Goal: Transaction & Acquisition: Purchase product/service

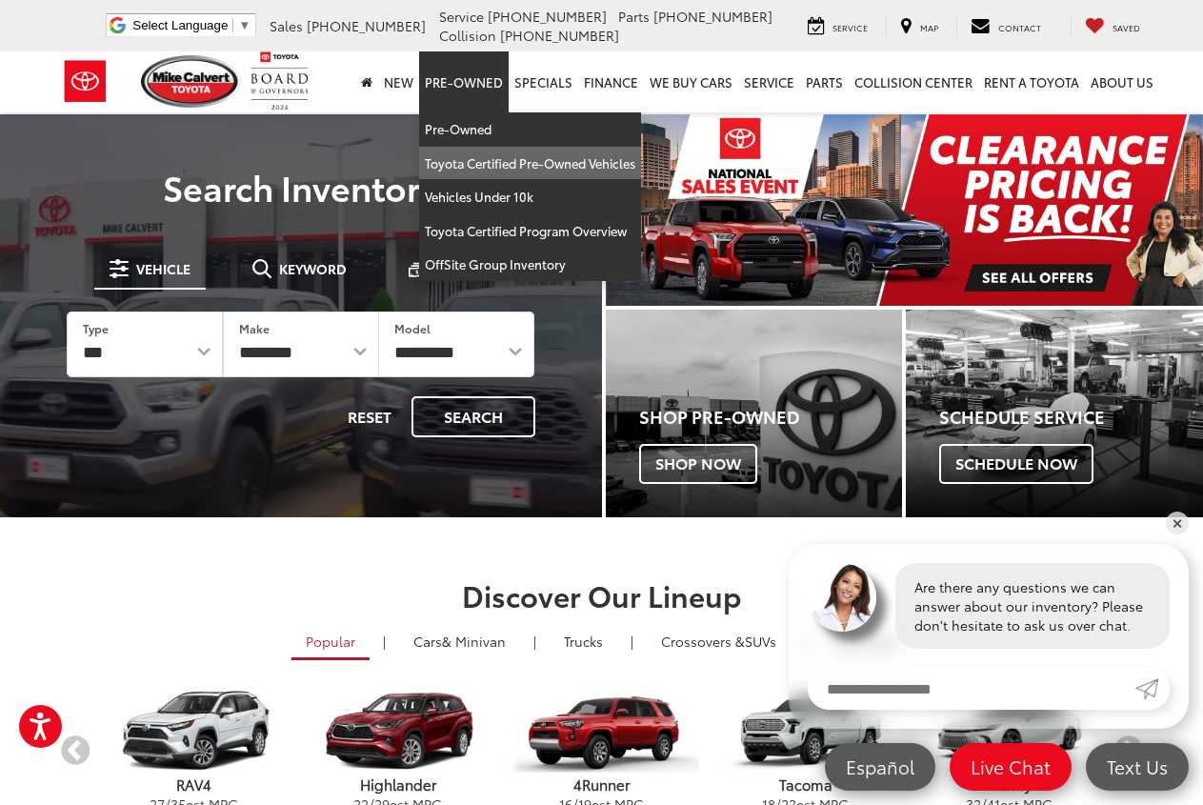
click at [480, 162] on link "Toyota Certified Pre-Owned Vehicles" at bounding box center [530, 164] width 222 height 34
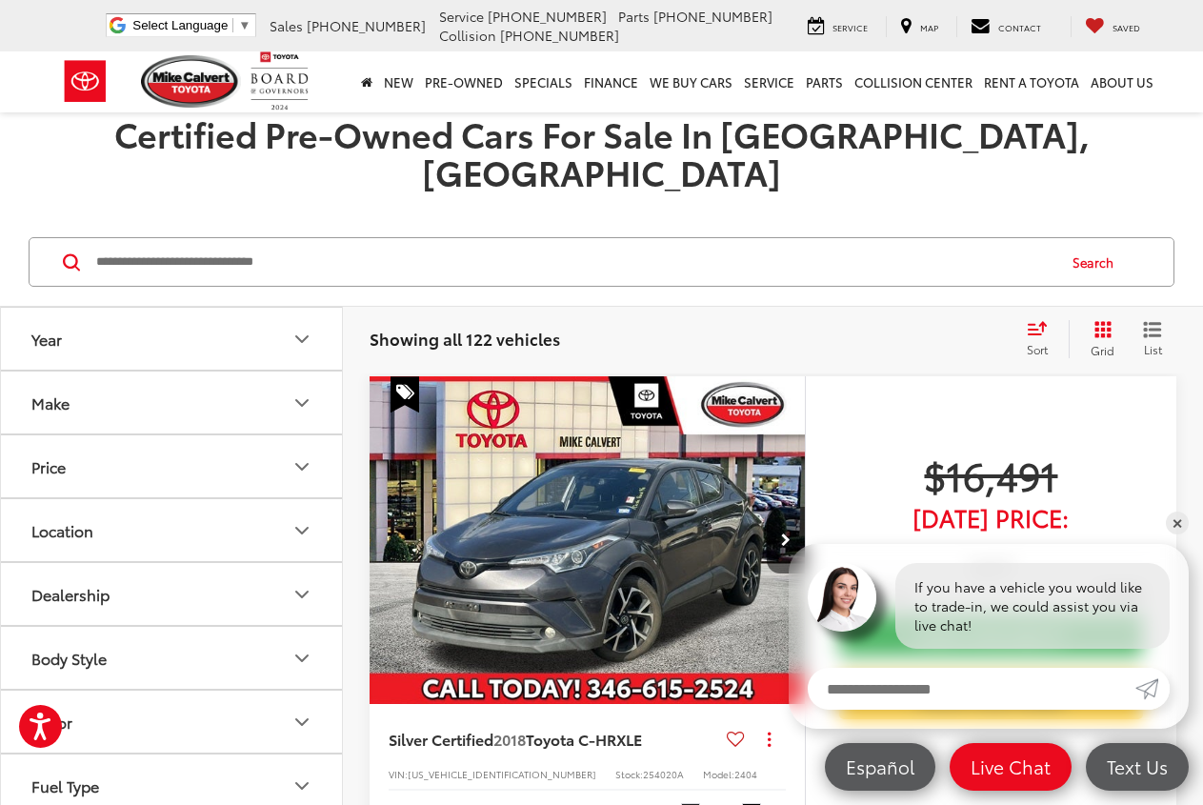
click at [299, 392] on icon "Make" at bounding box center [302, 403] width 23 height 23
click at [83, 453] on img at bounding box center [85, 470] width 52 height 45
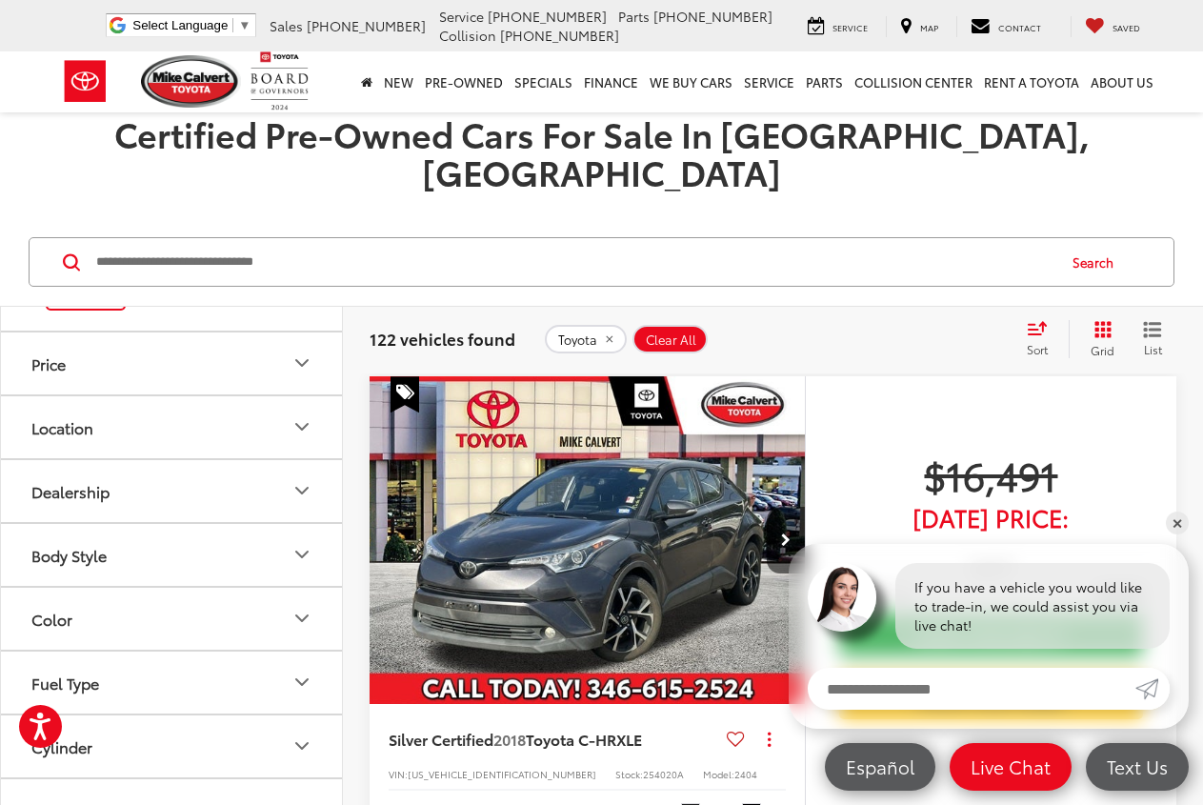
scroll to position [229, 0]
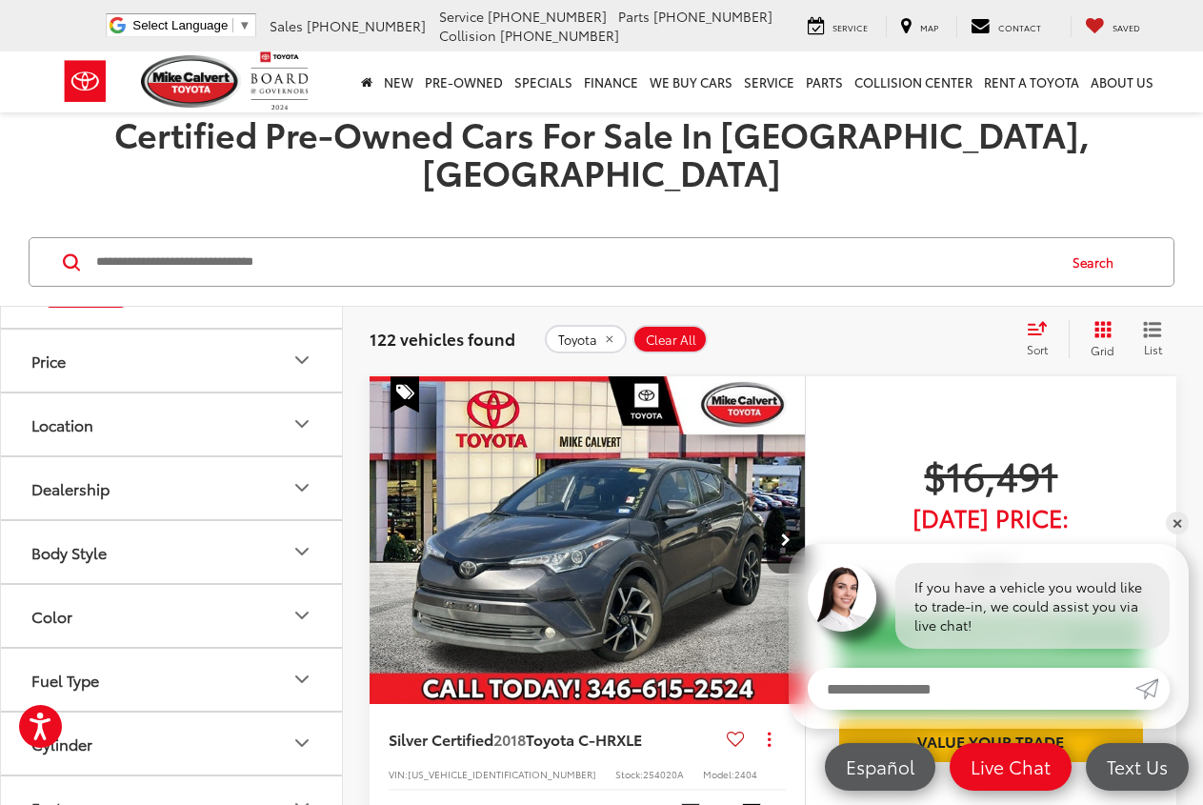
click at [304, 540] on icon "Body Style" at bounding box center [302, 551] width 23 height 23
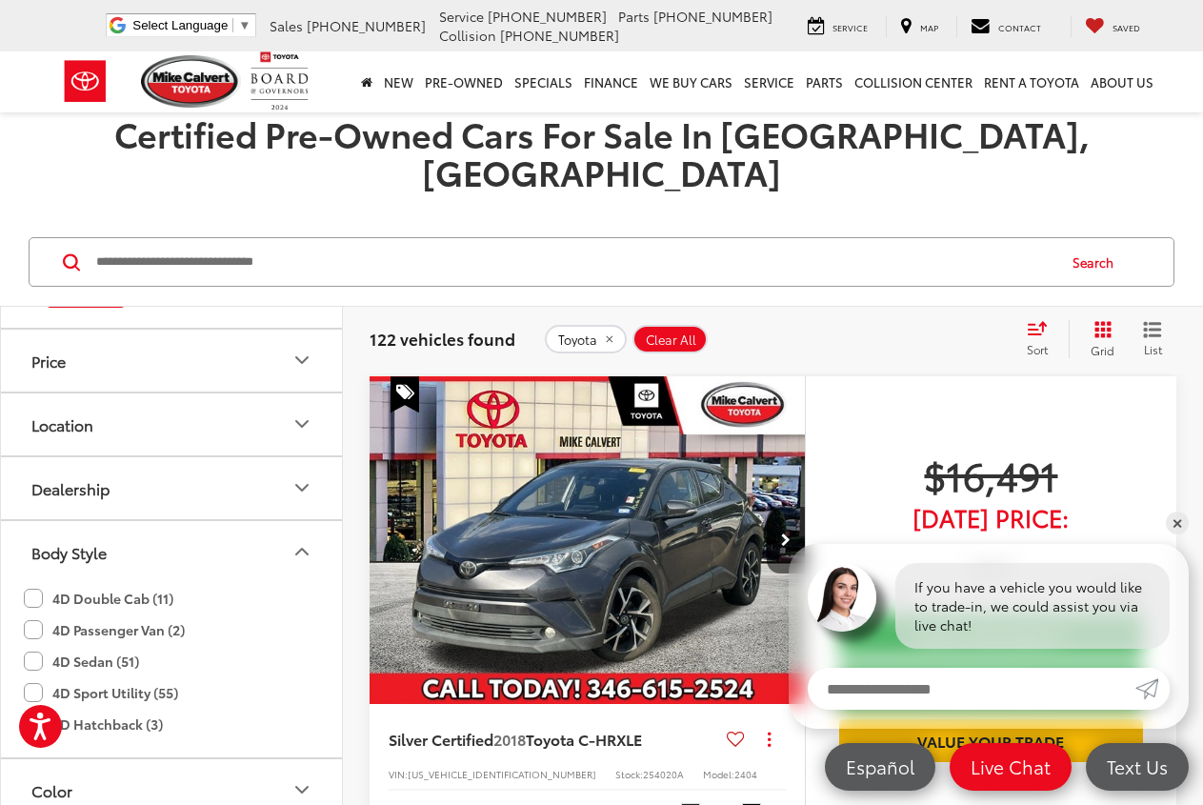
scroll to position [457, 0]
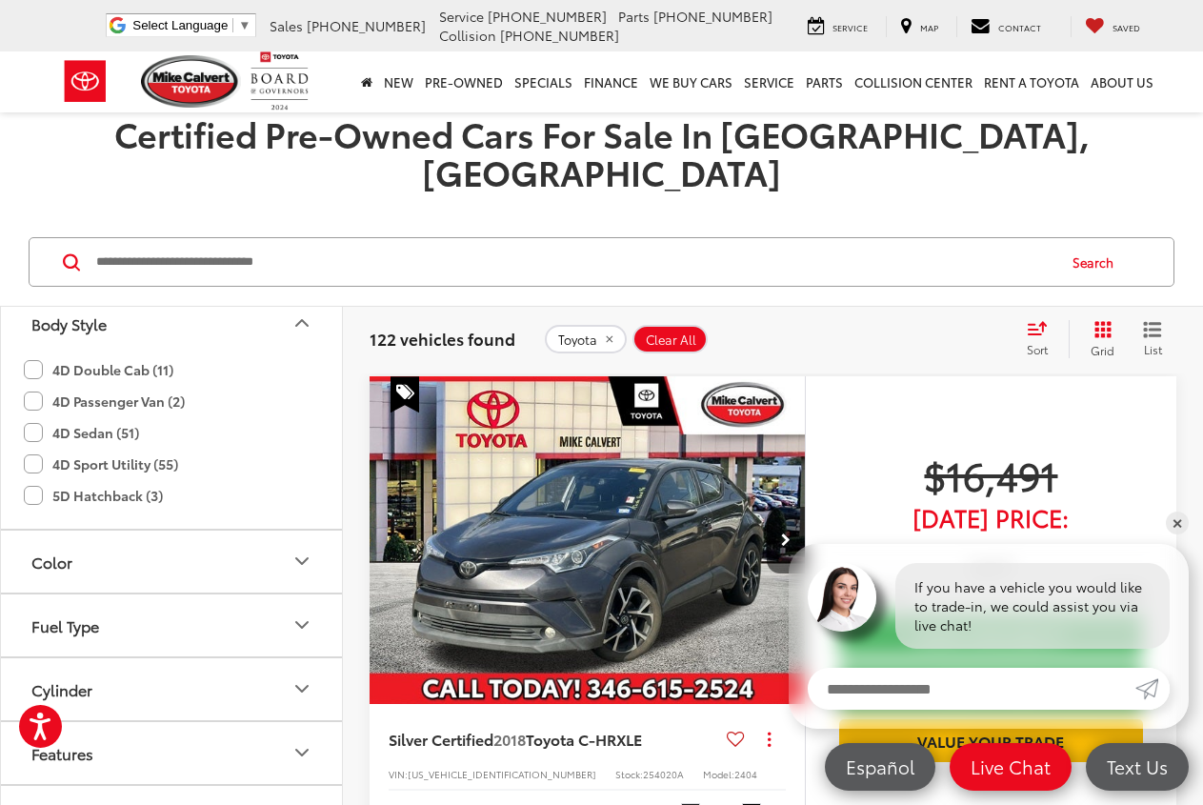
click at [31, 417] on label "4D Sedan (51)" at bounding box center [81, 432] width 115 height 31
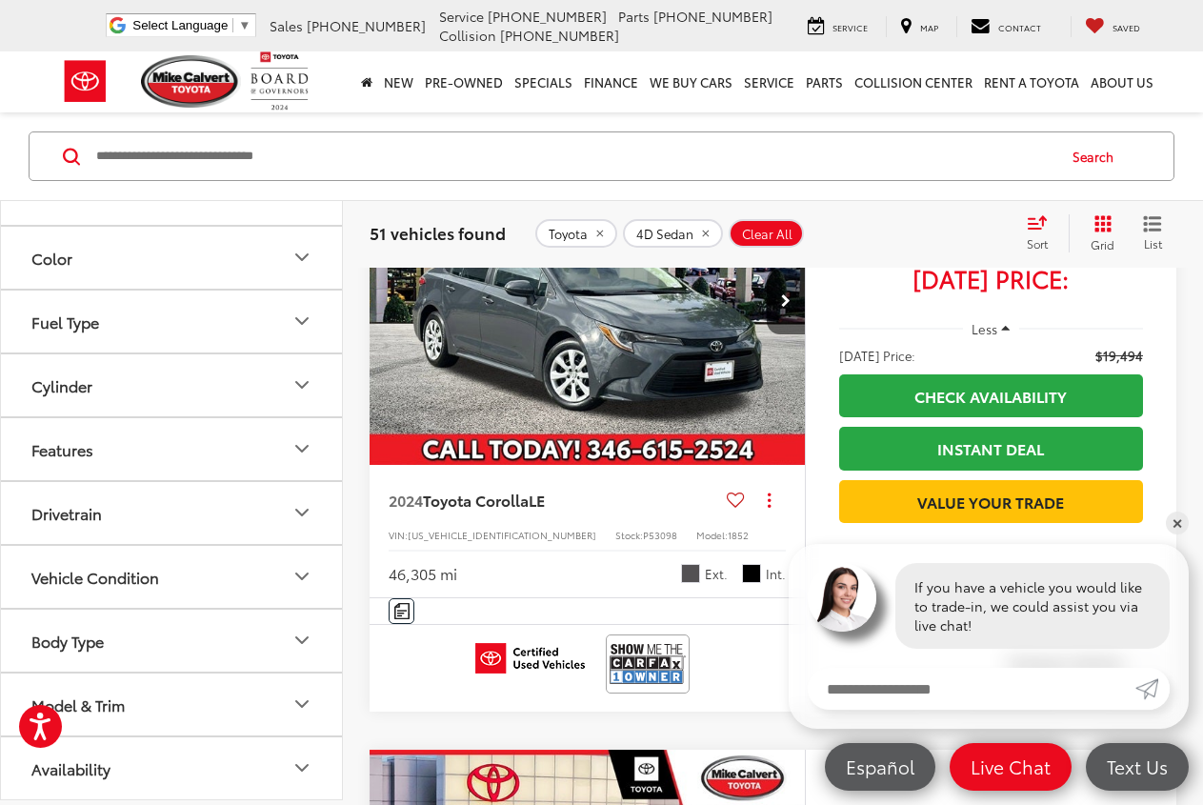
scroll to position [263, 0]
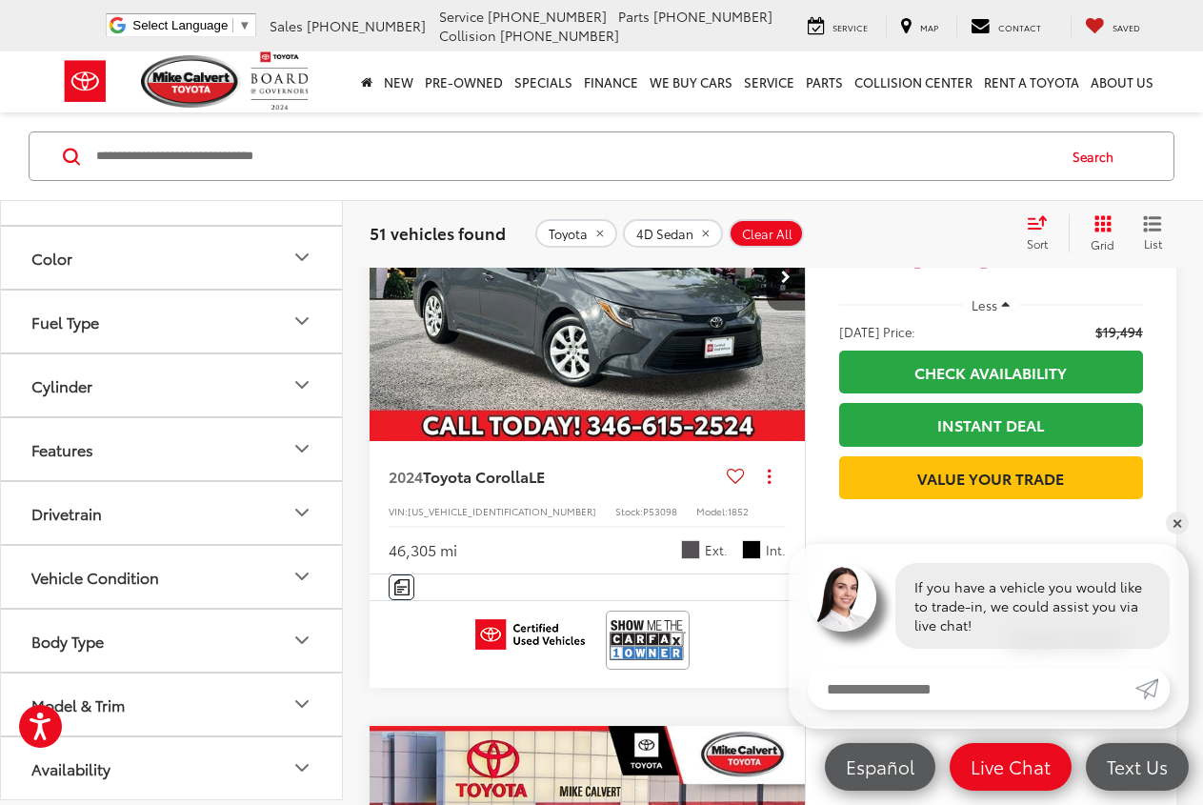
click at [295, 700] on icon "Model & Trim" at bounding box center [302, 704] width 23 height 23
drag, startPoint x: 232, startPoint y: 520, endPoint x: 229, endPoint y: 428, distance: 92.5
click at [229, 428] on div "Year Make Toyota (51) Price ****** — ****** 10000 91000 Special Offers Only Onl…" at bounding box center [171, 500] width 341 height 598
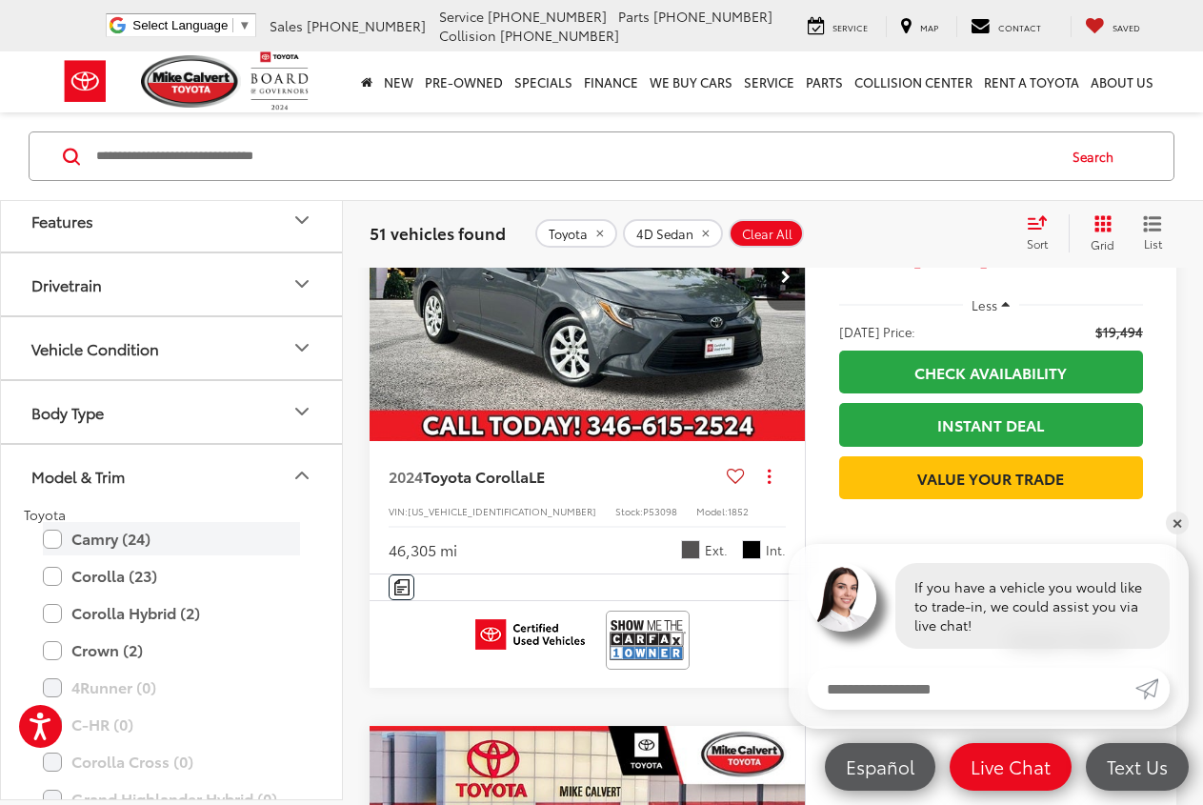
click at [54, 541] on label "Camry (24)" at bounding box center [171, 538] width 257 height 33
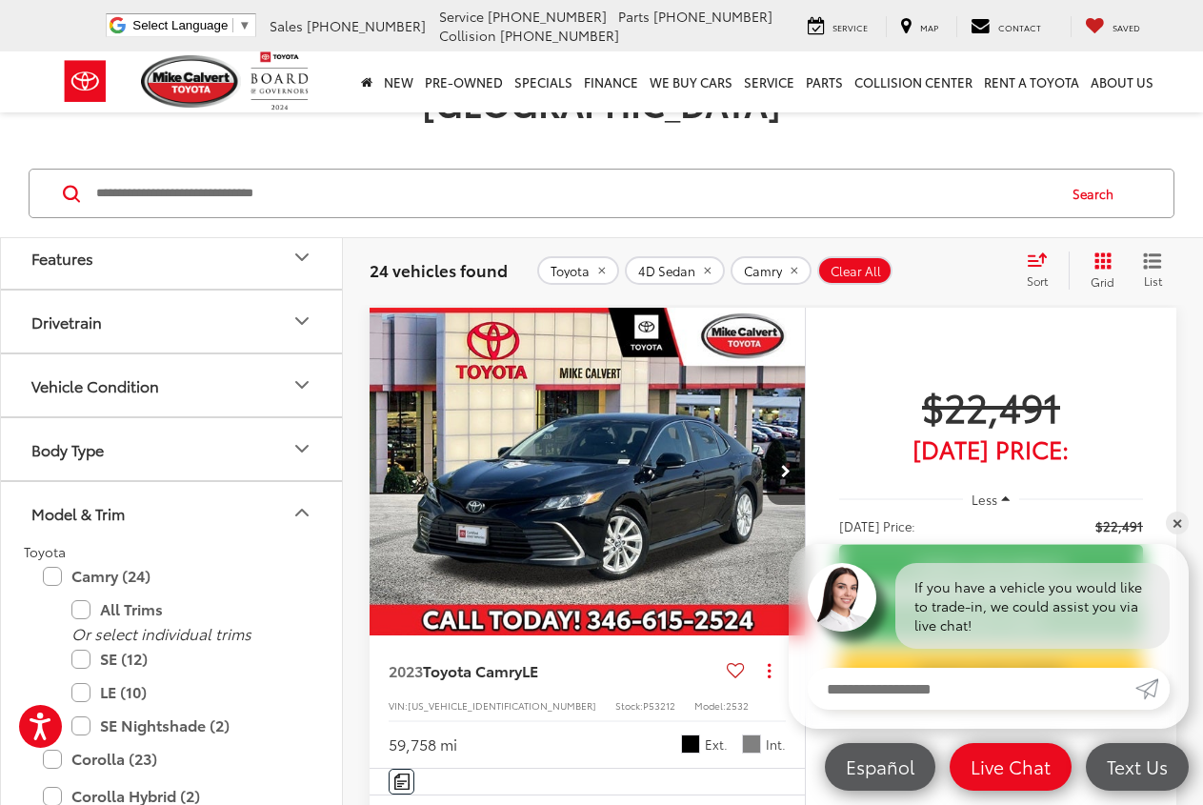
scroll to position [998, 0]
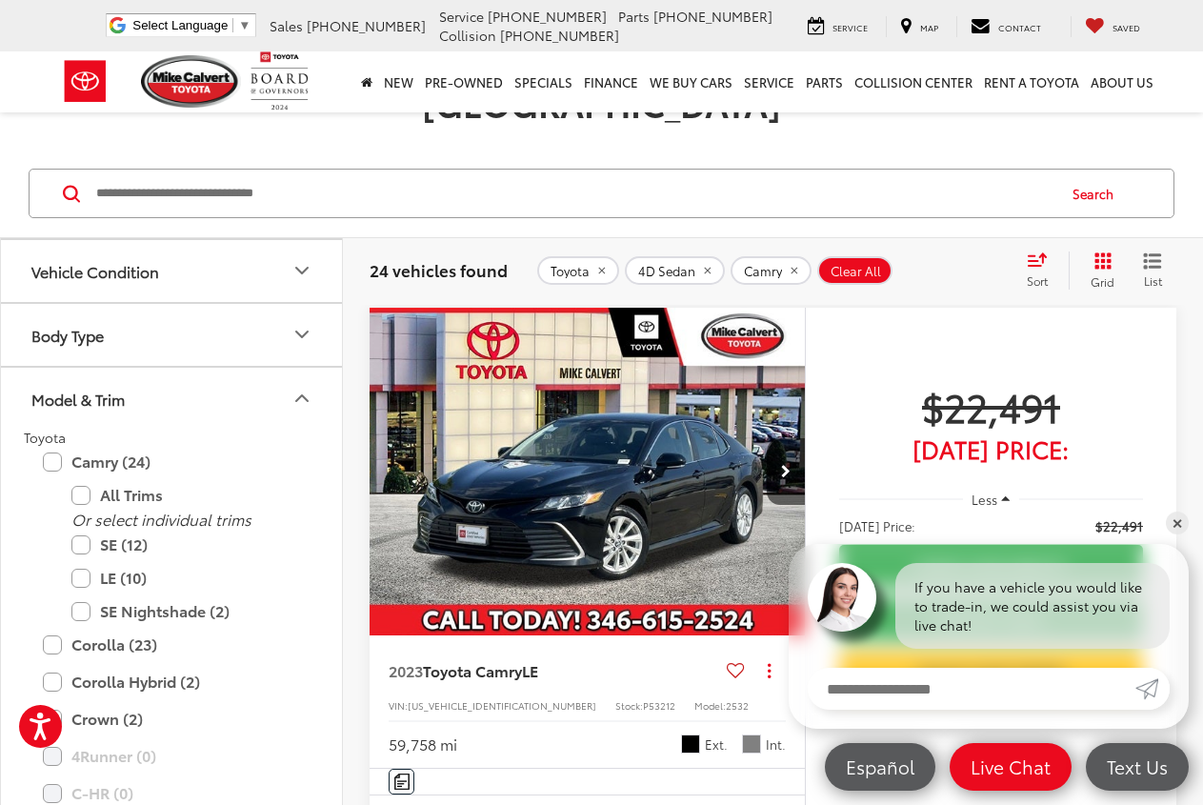
click at [1046, 272] on span "Sort" at bounding box center [1037, 280] width 21 height 16
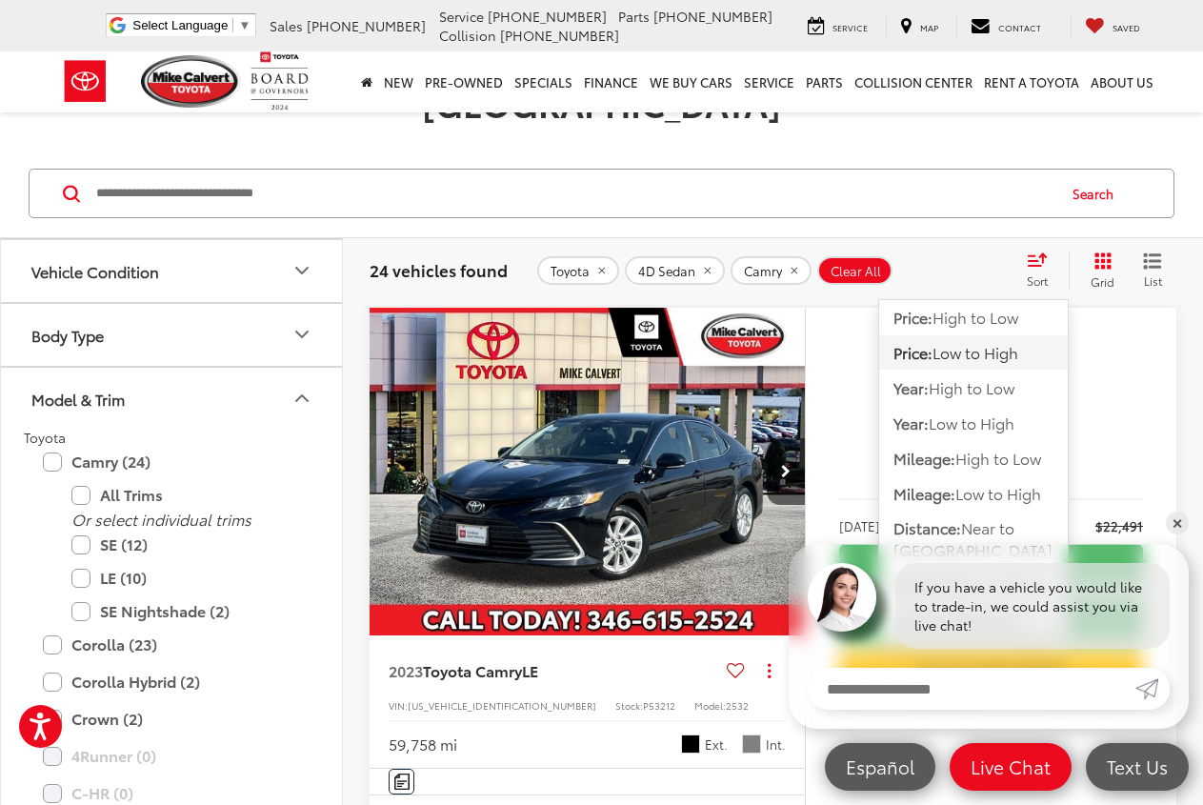
click at [985, 341] on span "Low to High" at bounding box center [976, 352] width 86 height 22
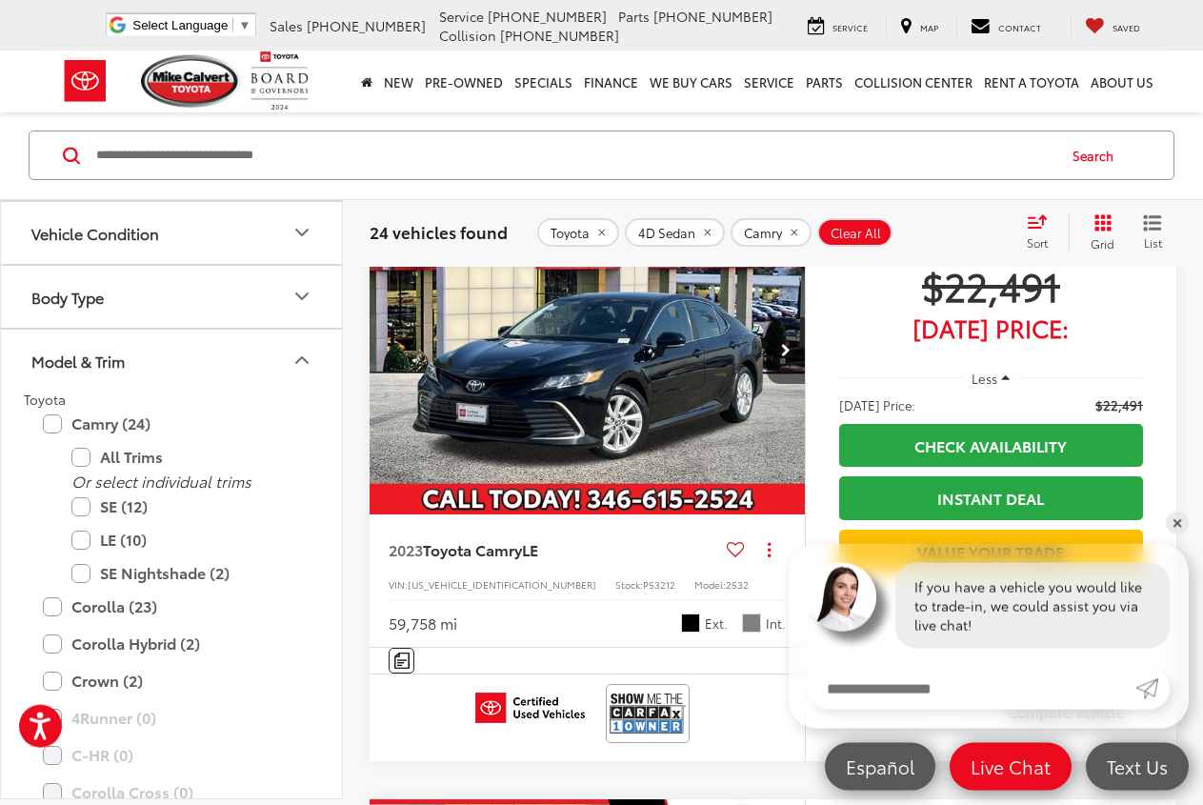
scroll to position [263, 0]
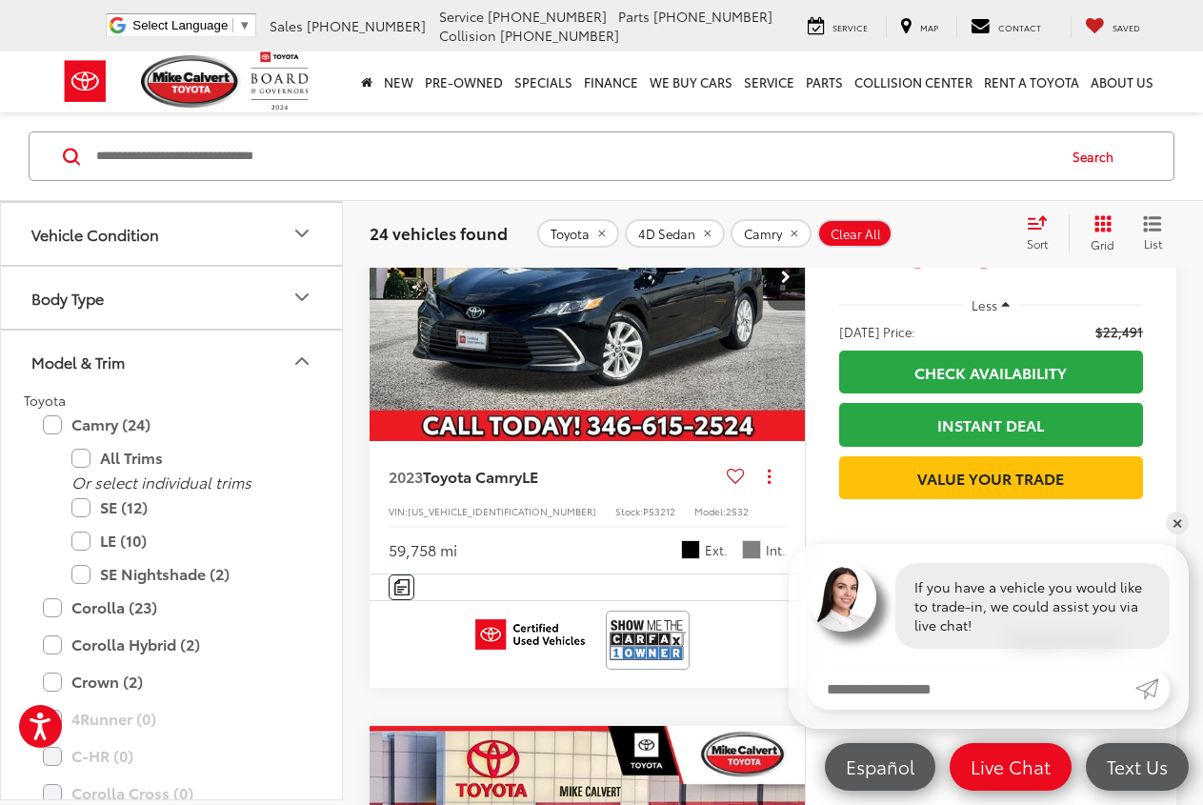
click at [1180, 521] on link "✕" at bounding box center [1177, 523] width 23 height 23
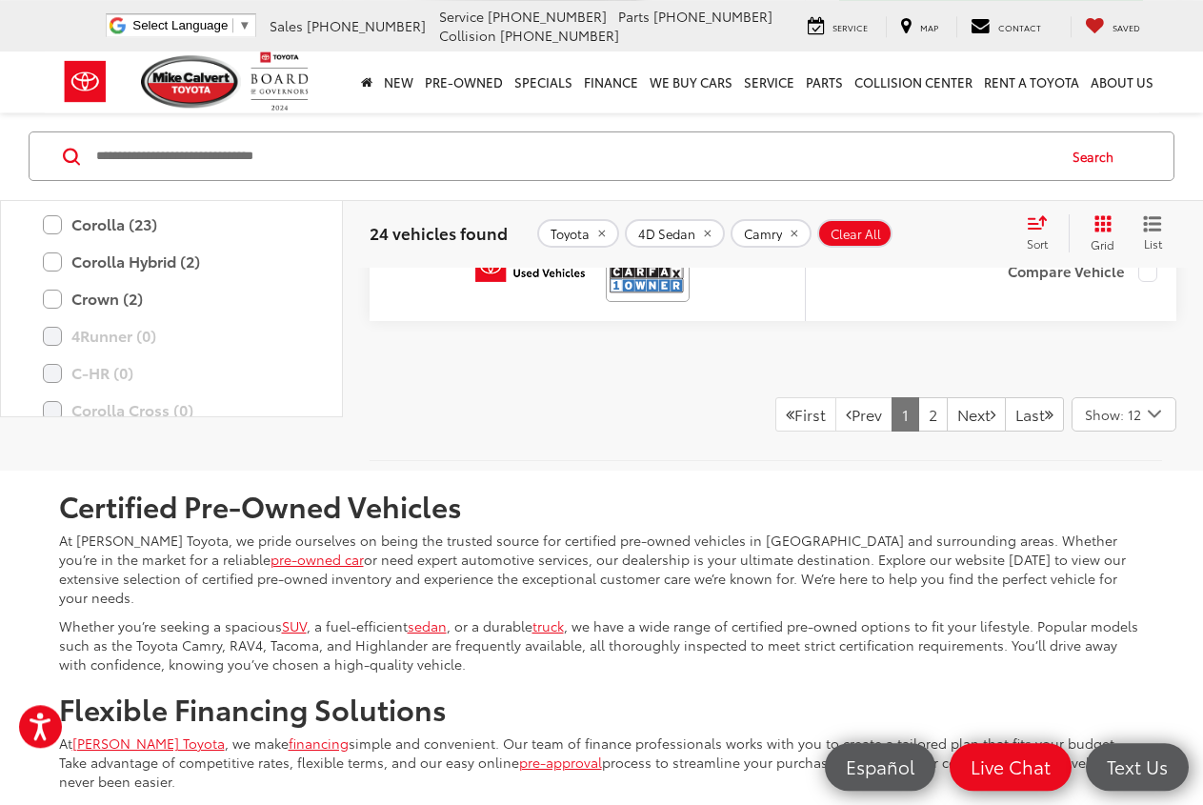
scroll to position [7288, 0]
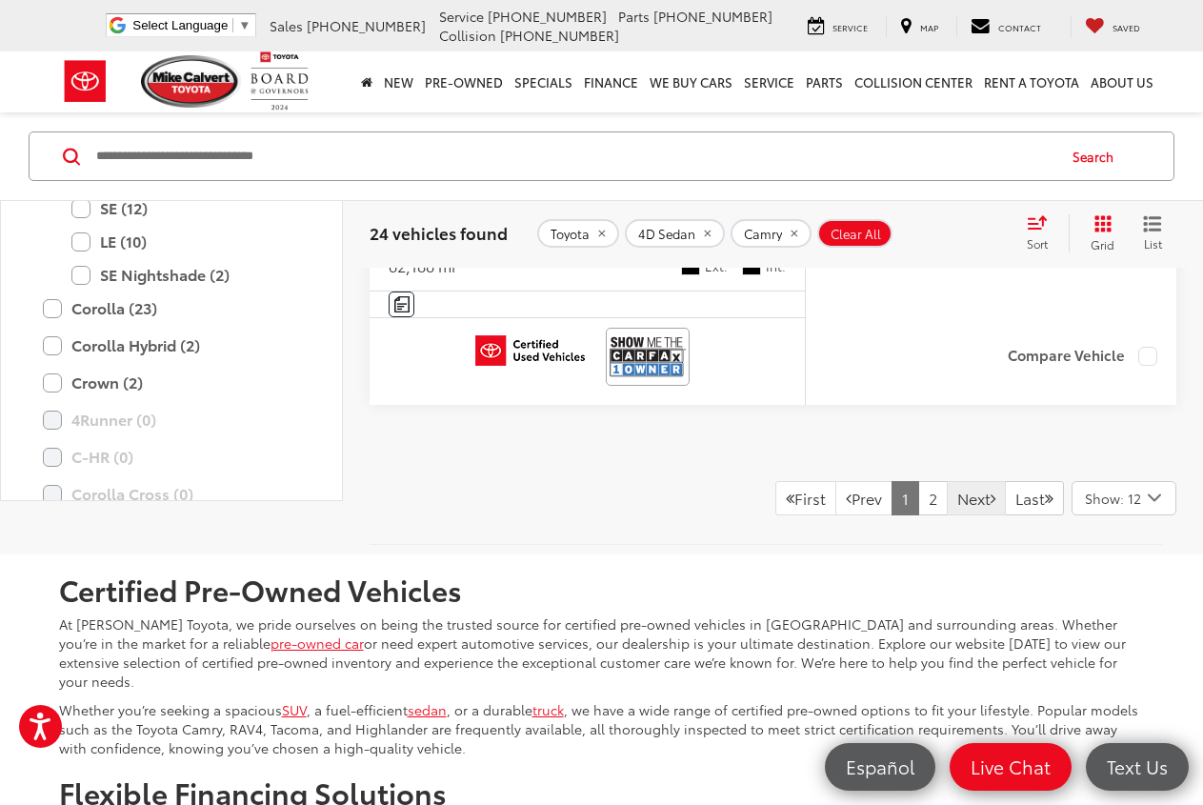
click at [963, 515] on link "Next" at bounding box center [976, 498] width 59 height 34
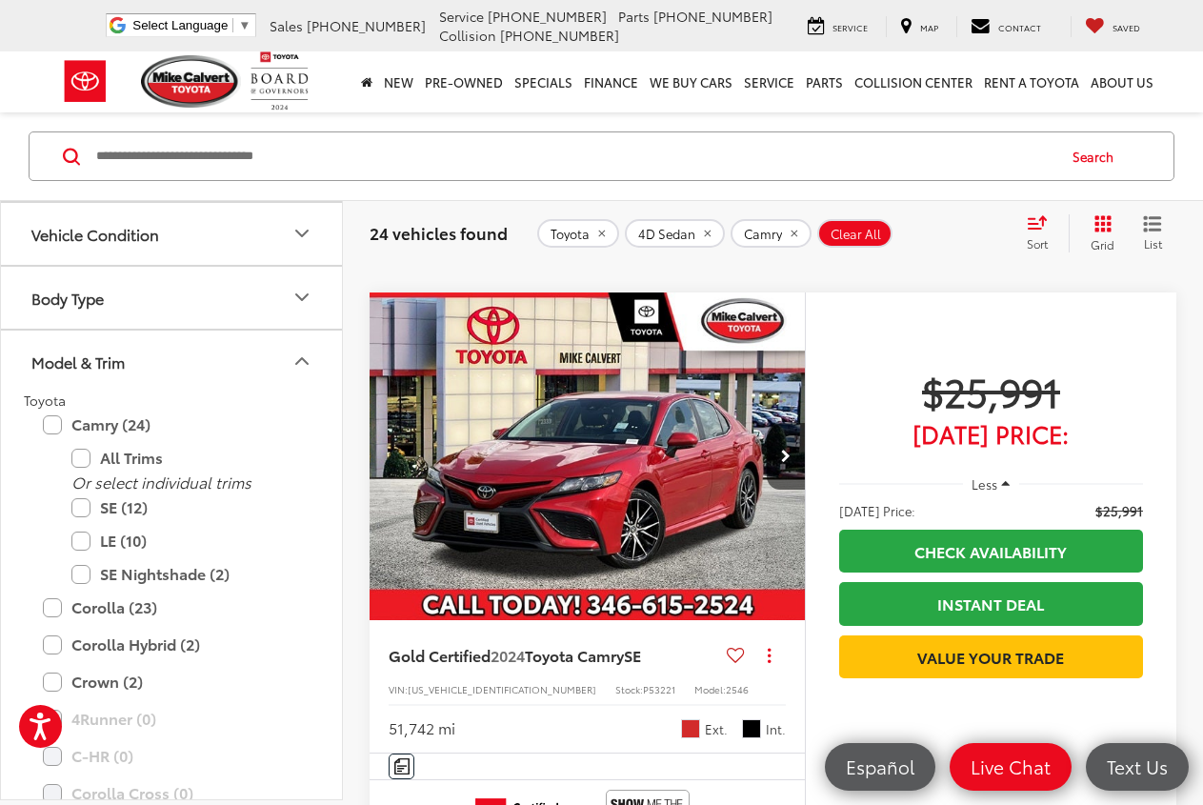
scroll to position [3859, 0]
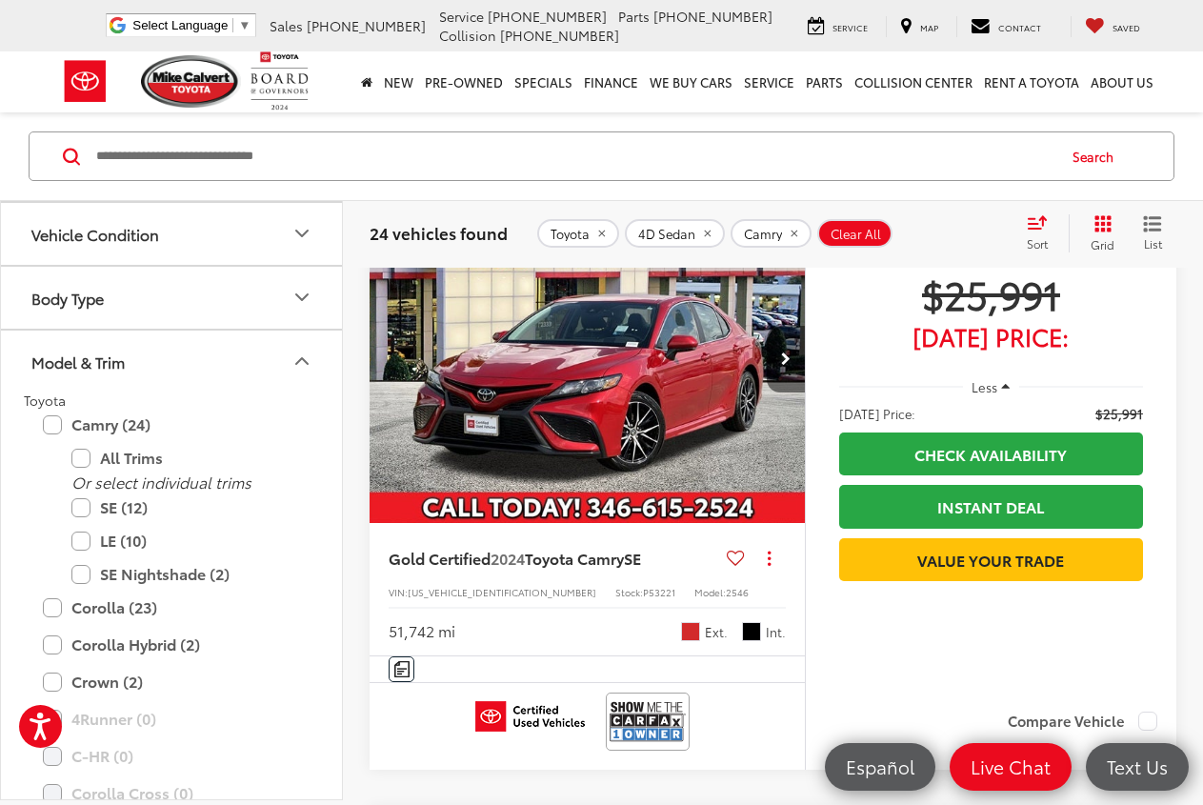
click at [784, 365] on icon "Next image" at bounding box center [786, 359] width 10 height 13
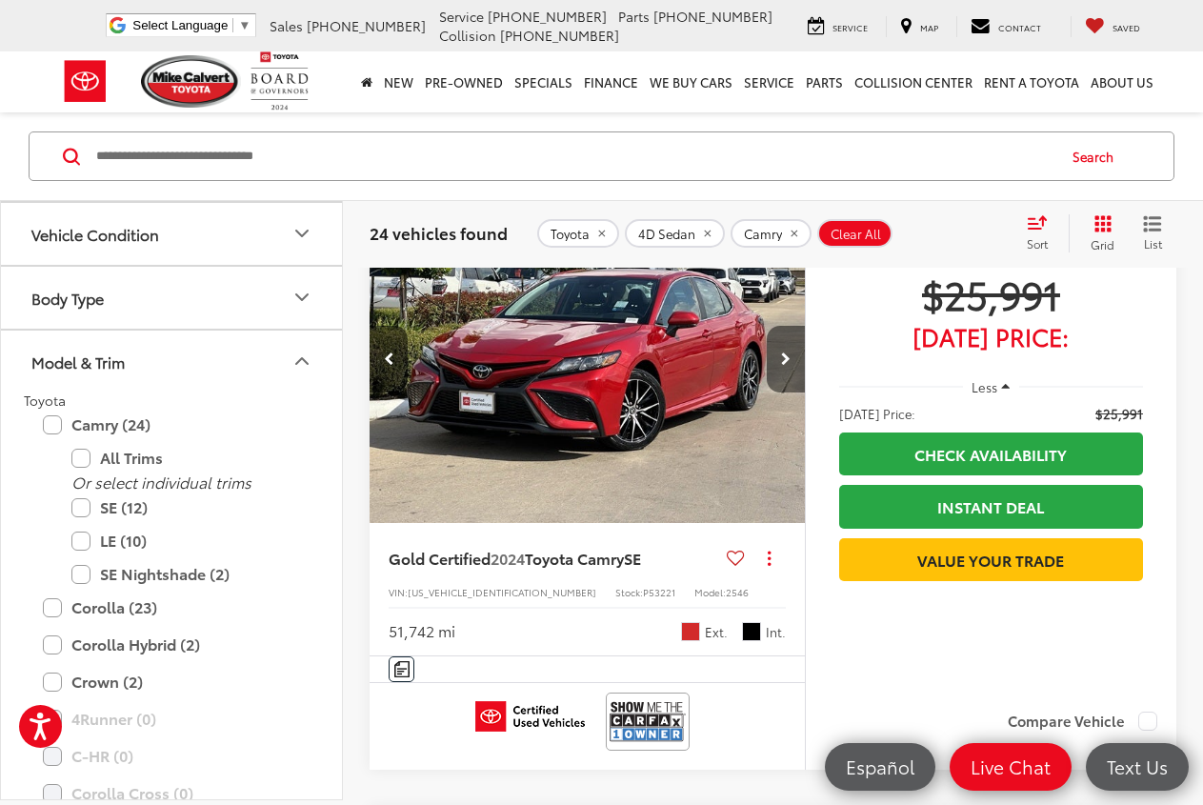
click at [784, 365] on icon "Next image" at bounding box center [786, 359] width 10 height 13
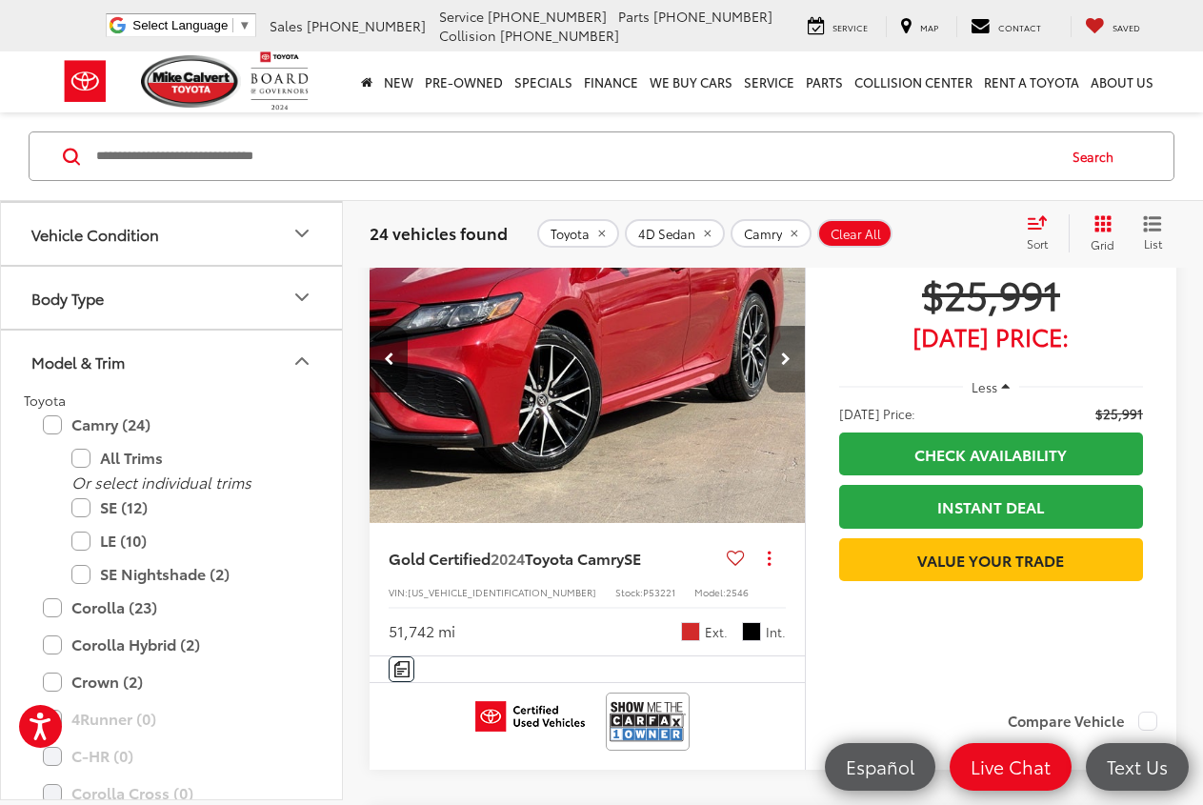
click at [784, 365] on icon "Next image" at bounding box center [786, 359] width 10 height 13
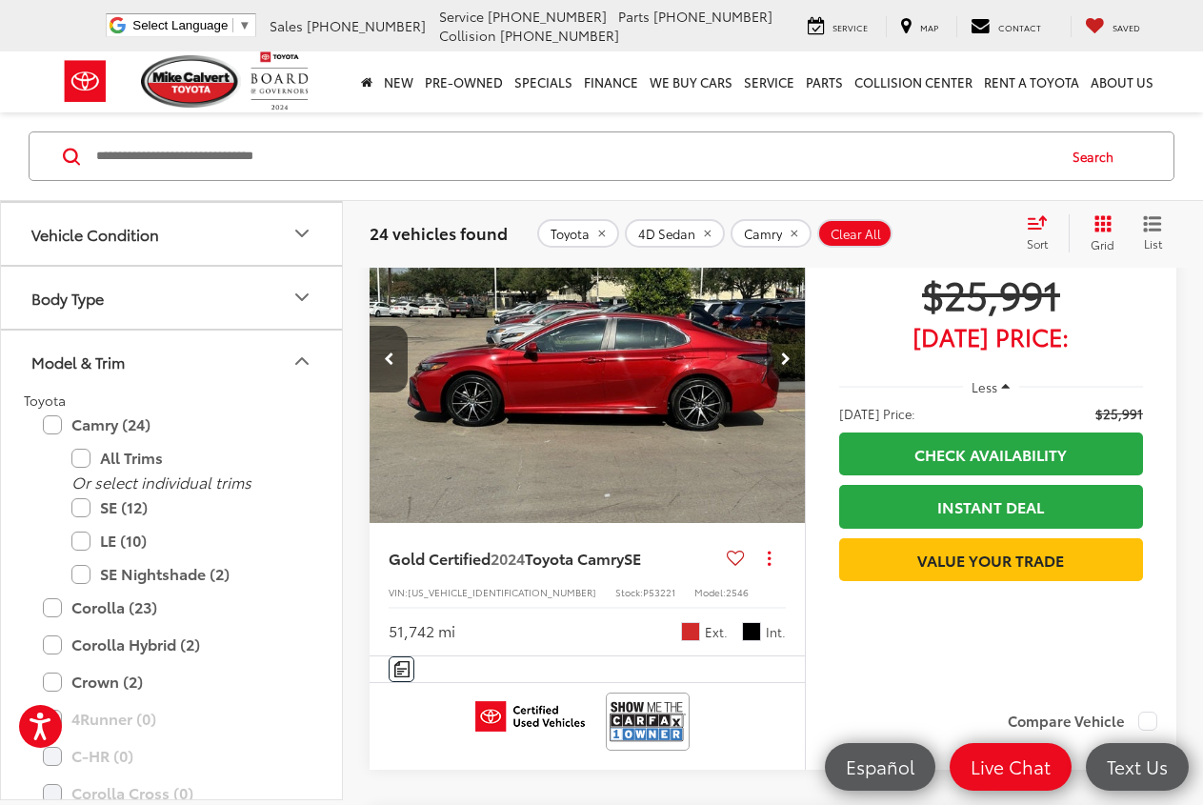
click at [784, 365] on icon "Next image" at bounding box center [786, 359] width 10 height 13
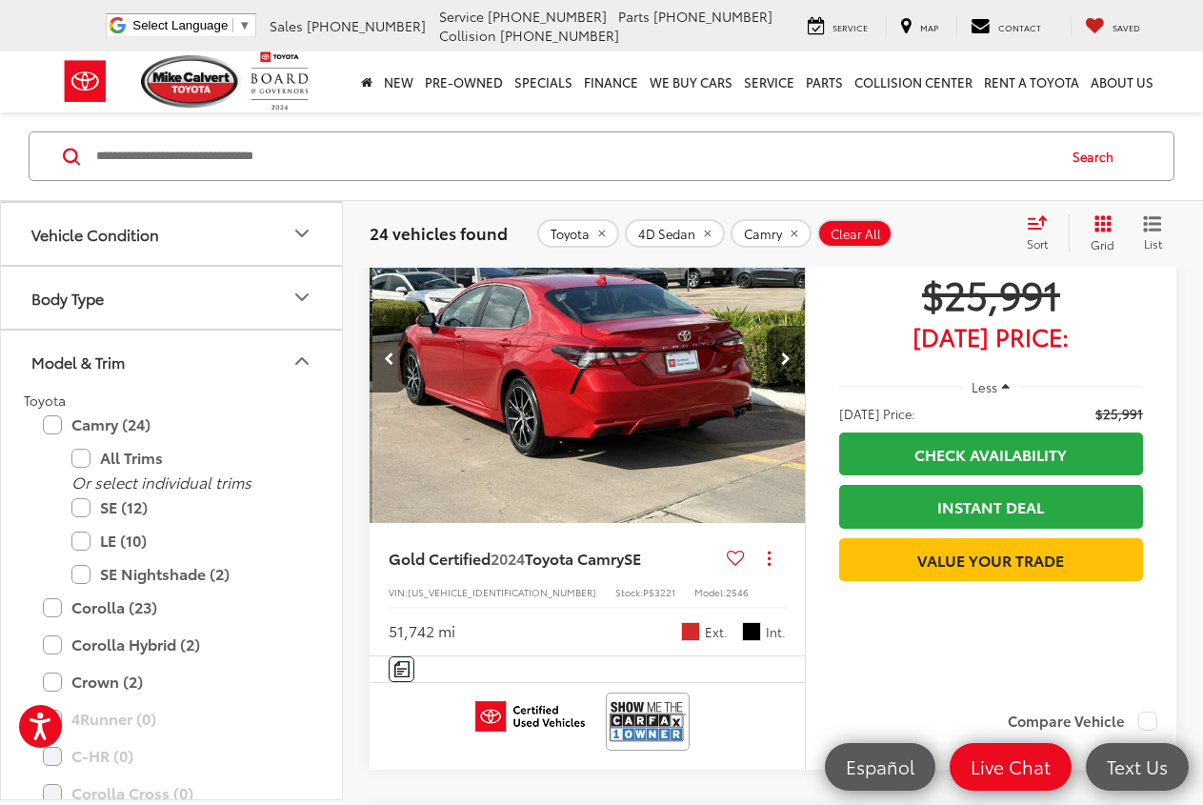
scroll to position [0, 1753]
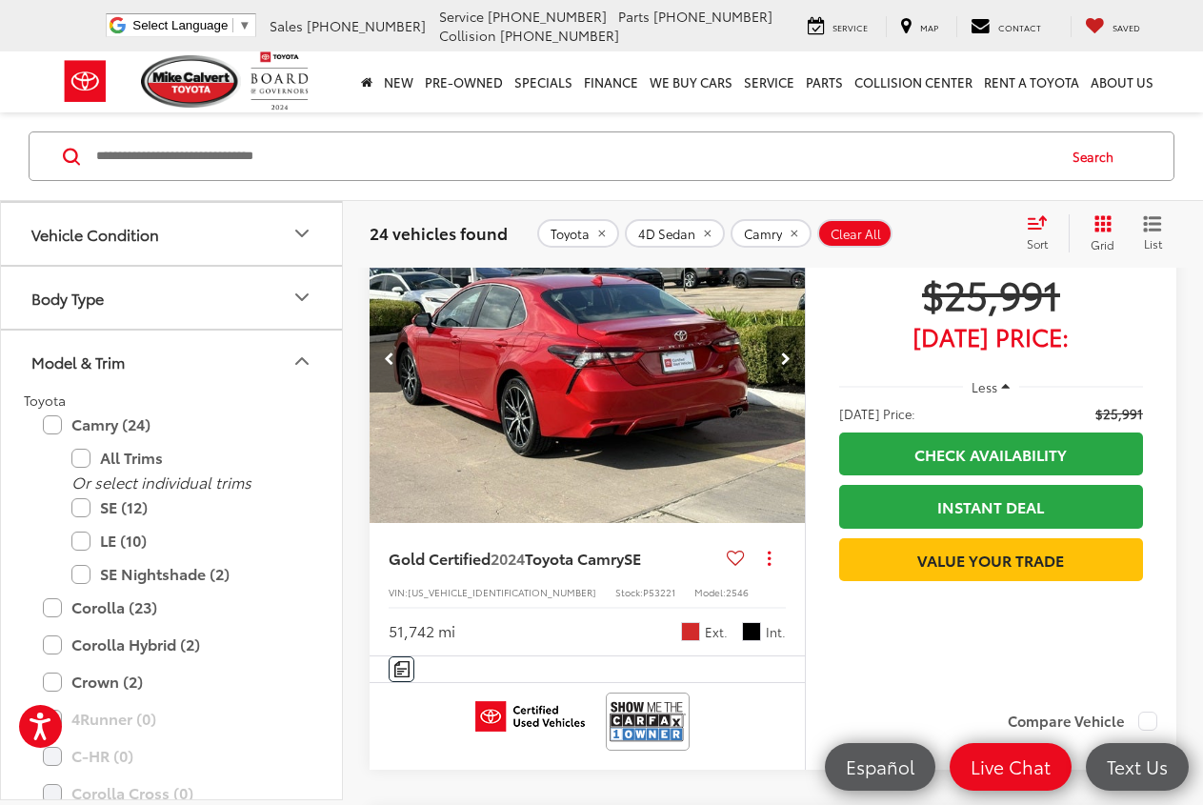
click at [784, 365] on icon "Next image" at bounding box center [786, 359] width 10 height 13
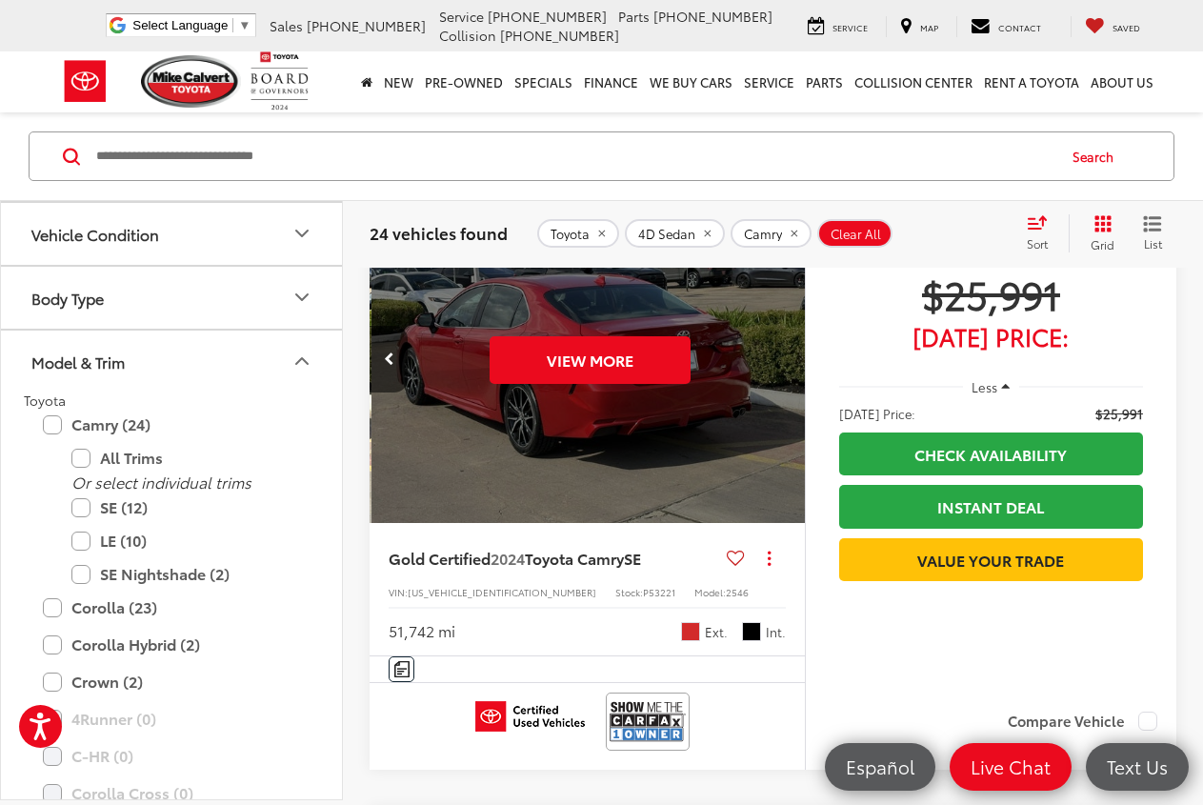
scroll to position [0, 2191]
click at [784, 365] on div "View More" at bounding box center [588, 359] width 438 height 329
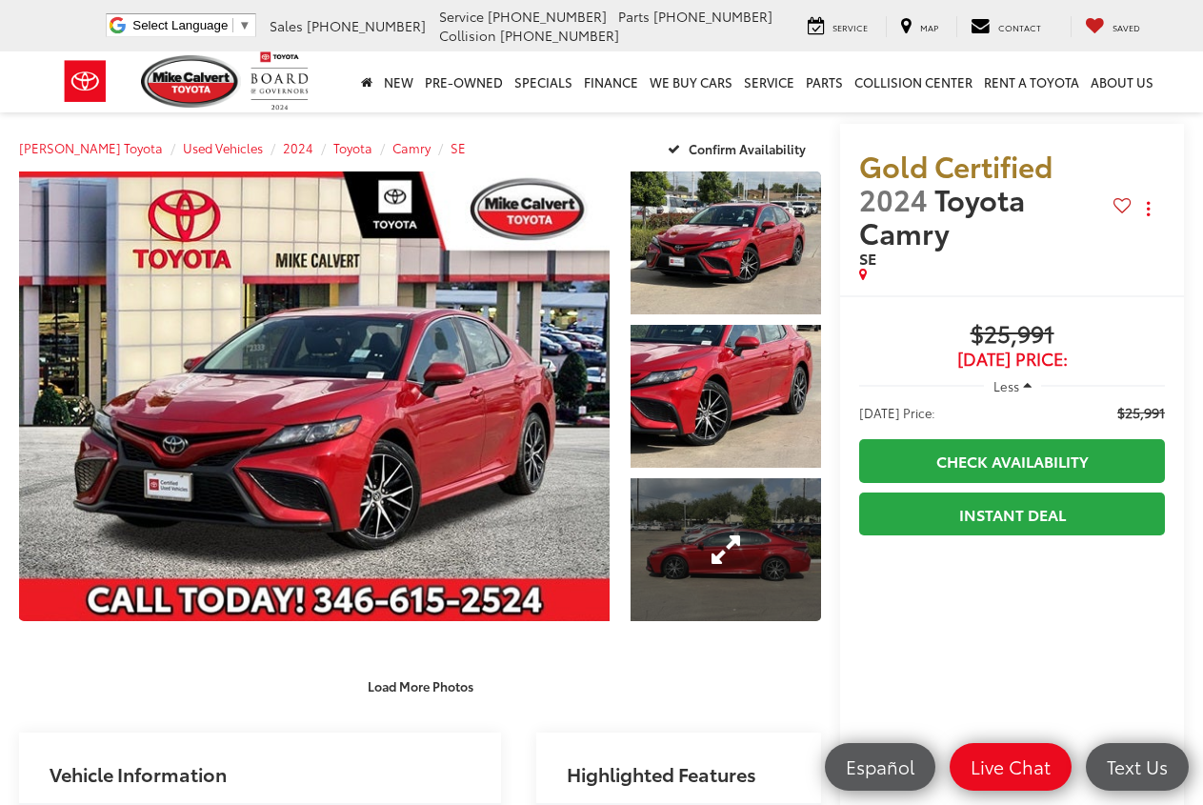
scroll to position [194, 0]
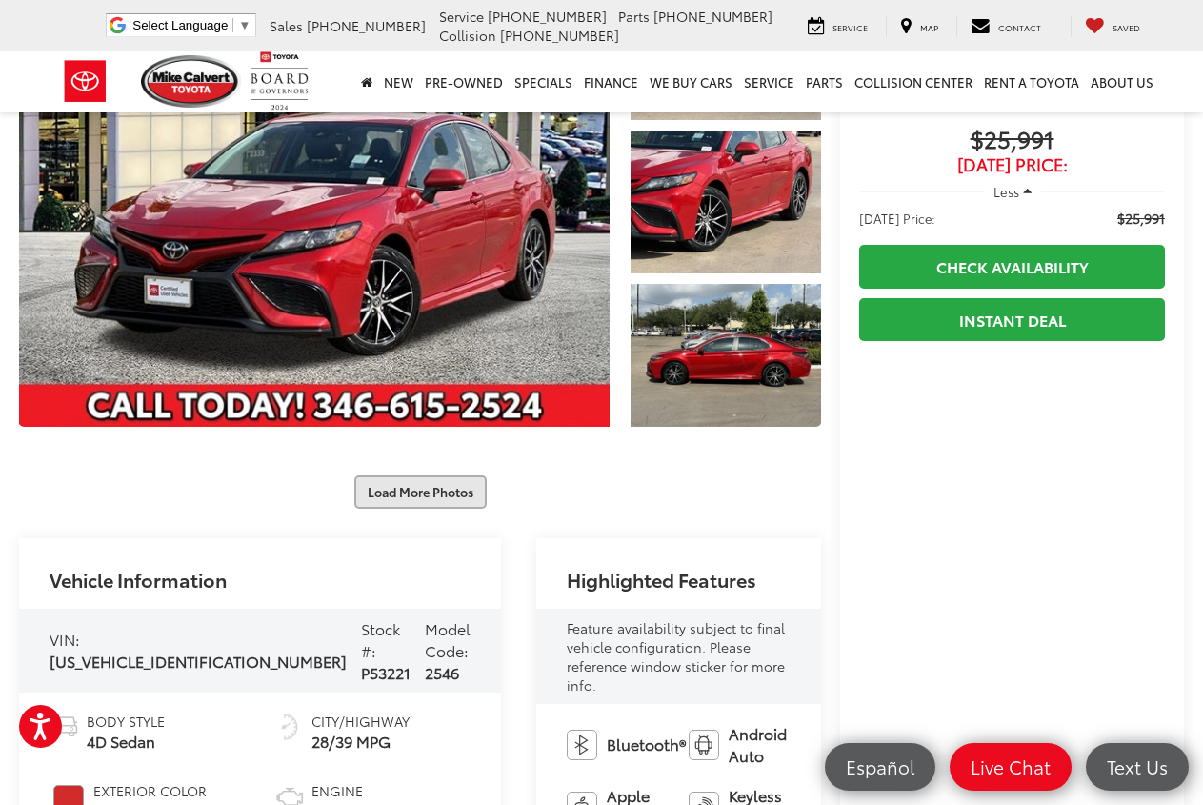
click at [435, 481] on button "Load More Photos" at bounding box center [420, 491] width 132 height 33
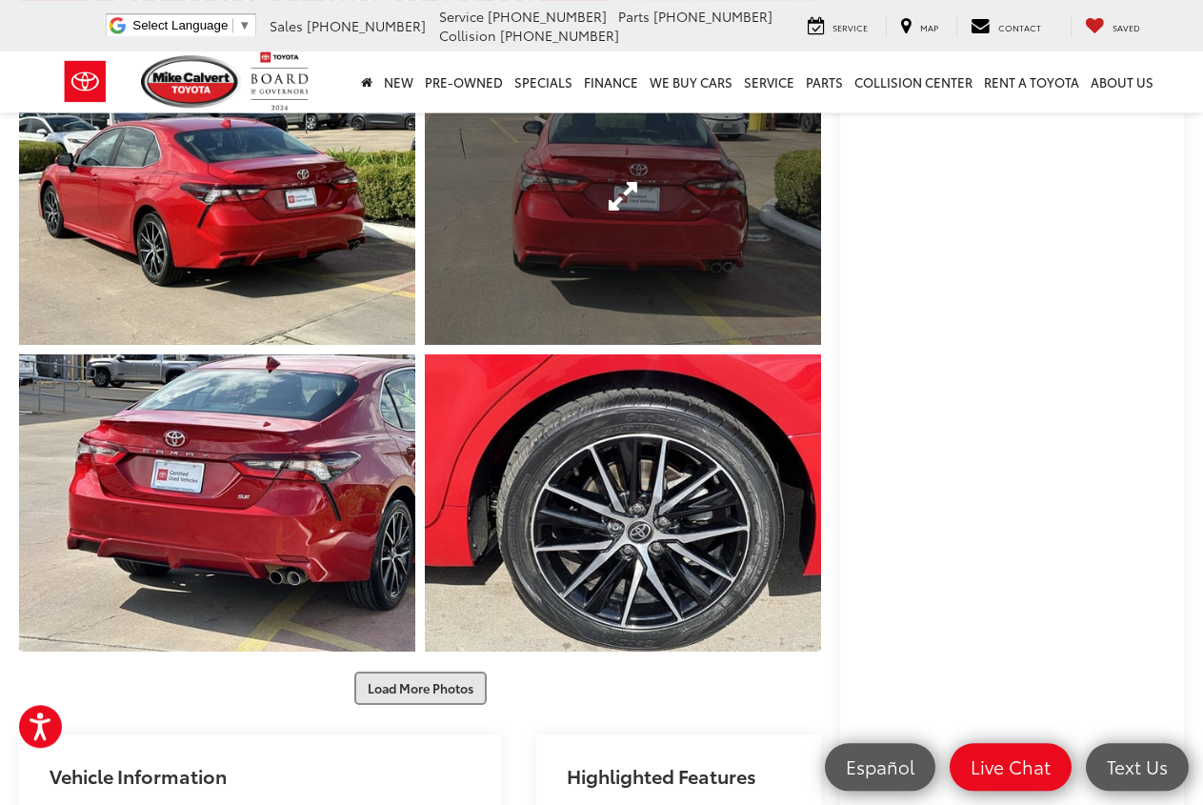
scroll to position [680, 0]
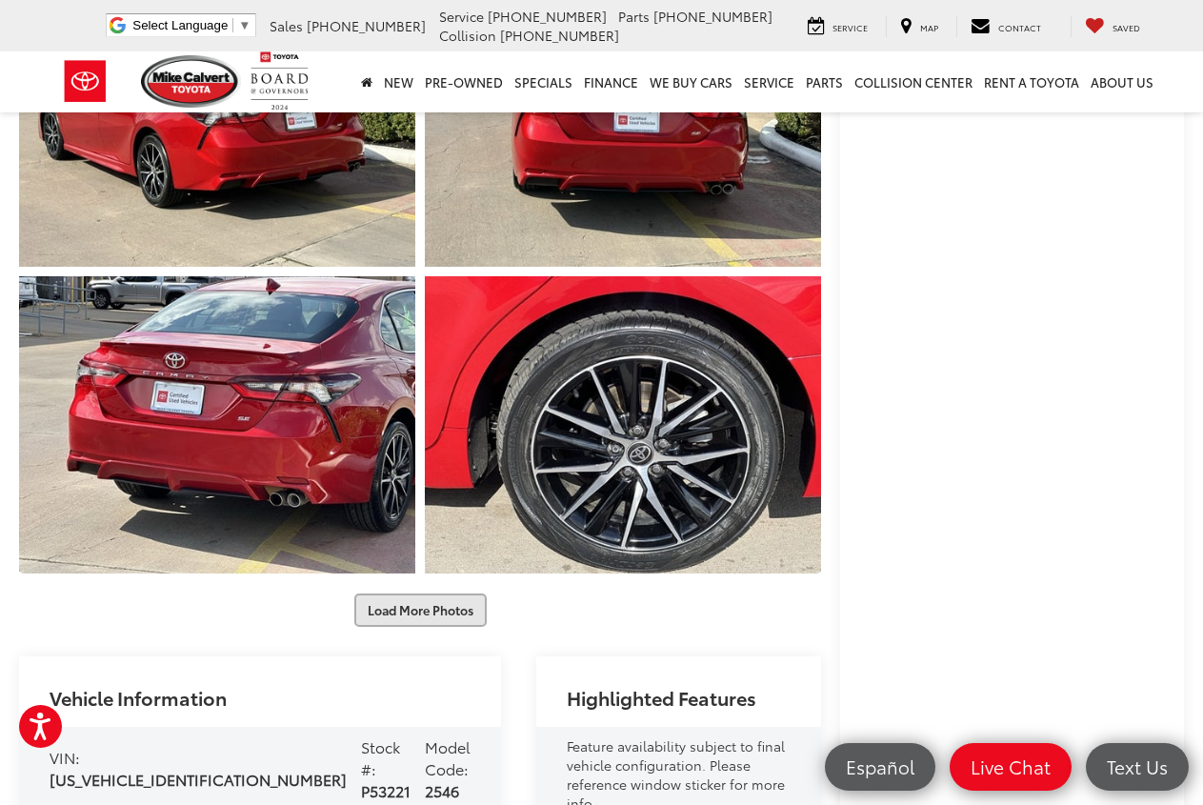
click at [425, 594] on button "Load More Photos" at bounding box center [420, 610] width 132 height 33
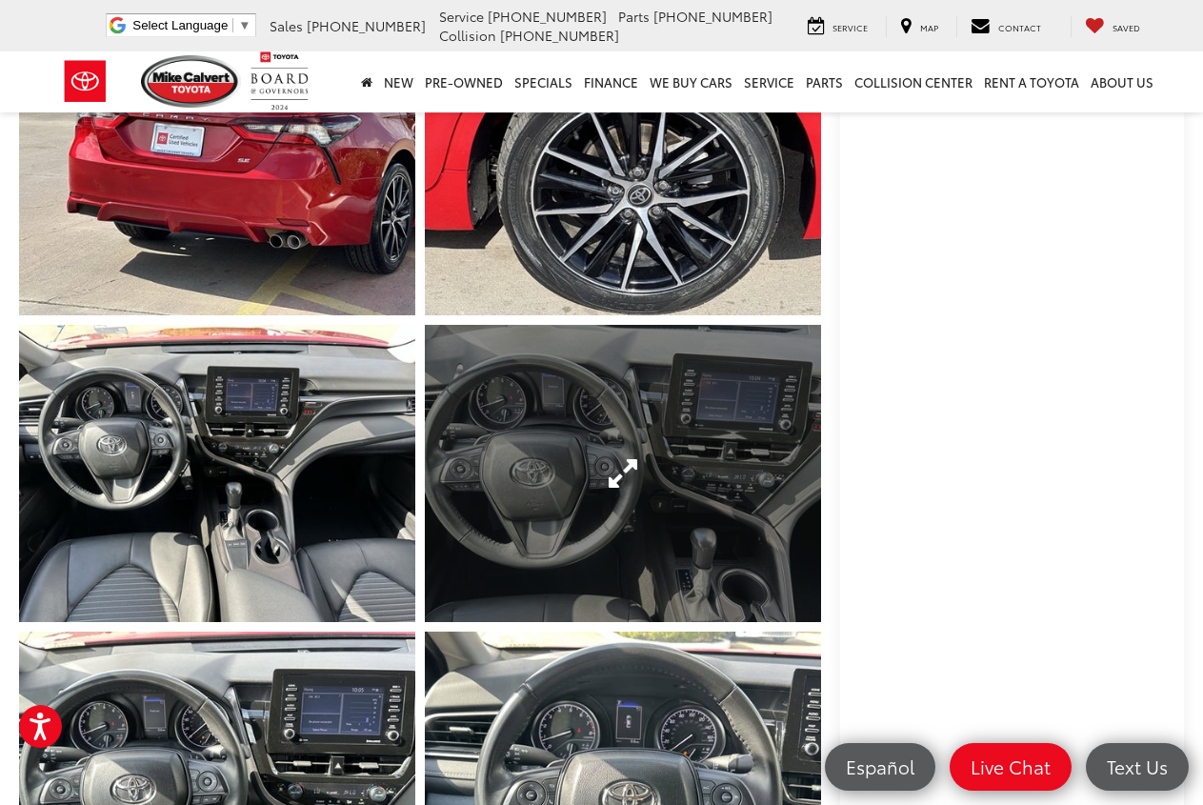
scroll to position [972, 0]
